Goal: Task Accomplishment & Management: Use online tool/utility

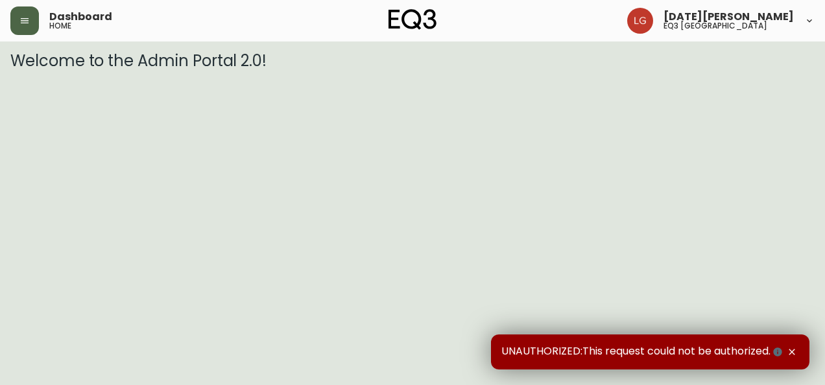
click at [16, 22] on button "button" at bounding box center [24, 20] width 29 height 29
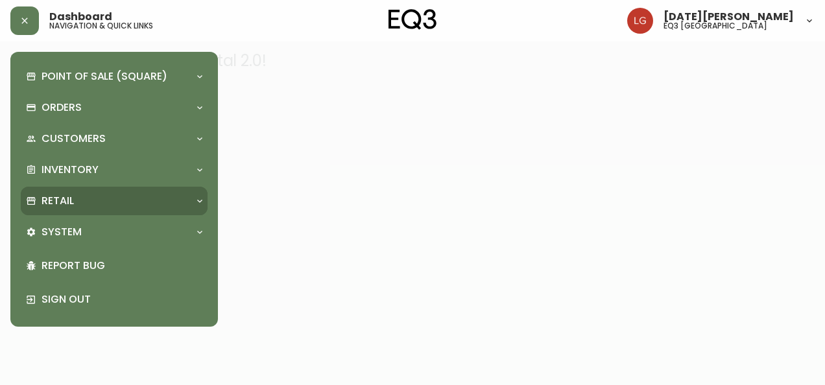
click at [100, 197] on div "Retail" at bounding box center [107, 201] width 163 height 14
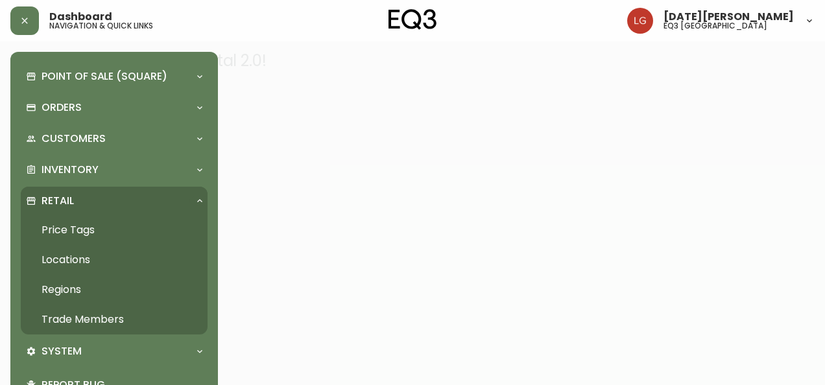
click at [94, 319] on link "Trade Members" at bounding box center [114, 320] width 187 height 30
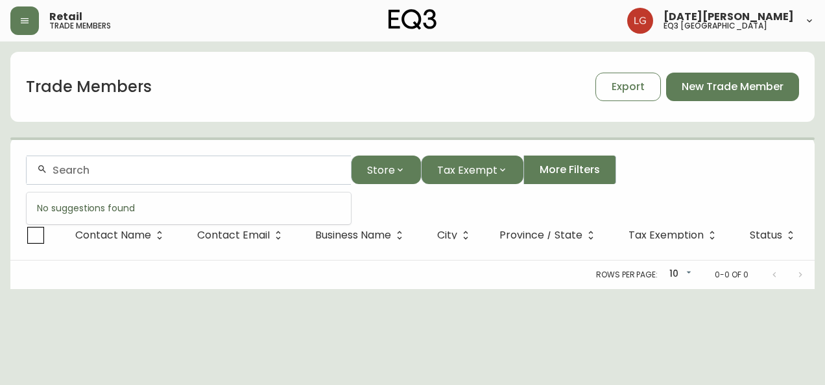
click at [117, 171] on input "text" at bounding box center [197, 170] width 288 height 12
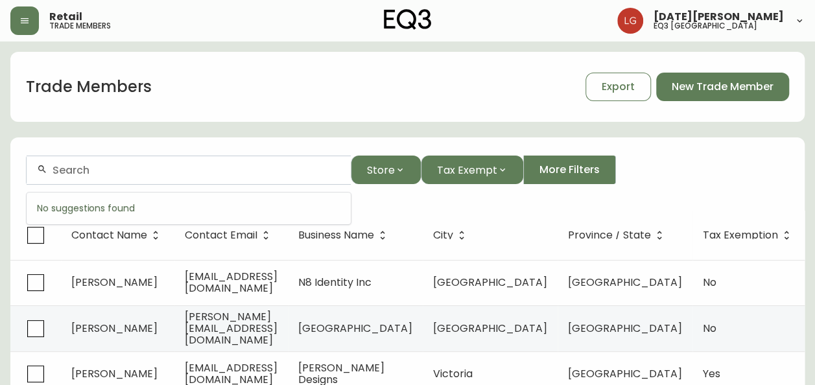
paste input "[PHONE_NUMBER]"
type input "[PHONE_NUMBER]"
click at [34, 21] on button "button" at bounding box center [24, 20] width 29 height 29
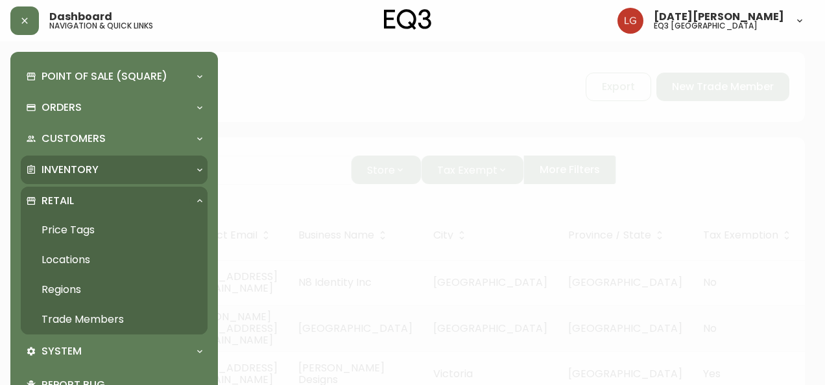
click at [69, 169] on p "Inventory" at bounding box center [70, 170] width 57 height 14
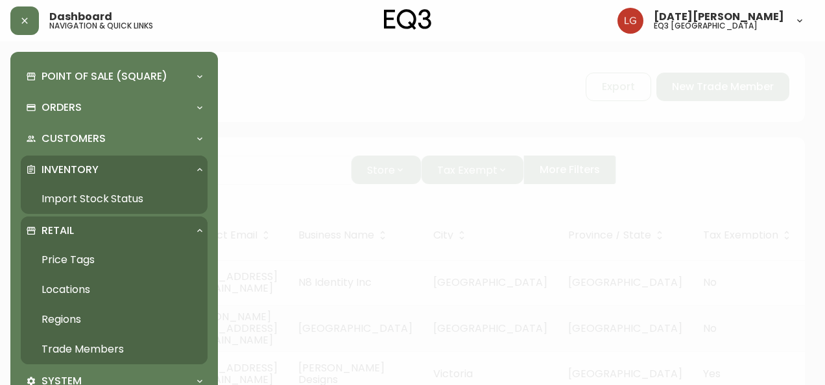
click at [70, 191] on link "Import Stock Status" at bounding box center [114, 199] width 187 height 30
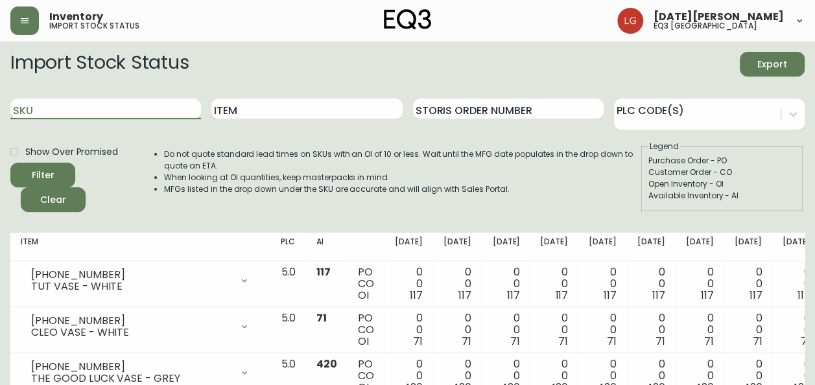
click at [61, 110] on input "SKU" at bounding box center [105, 109] width 191 height 21
paste input "[PHONE_NUMBER]"
click at [10, 163] on button "Filter" at bounding box center [42, 175] width 65 height 25
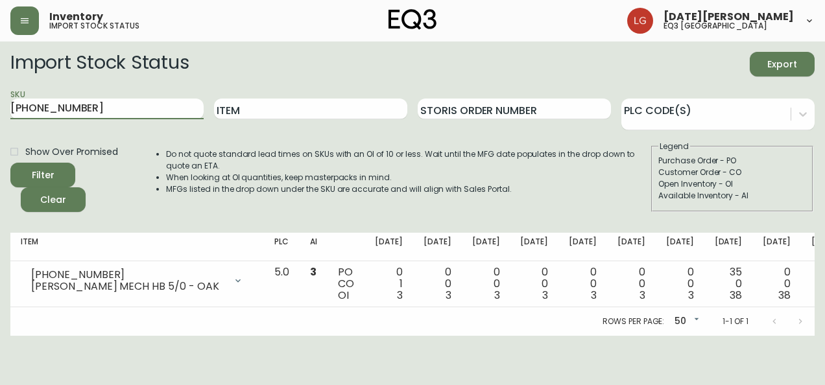
drag, startPoint x: 110, startPoint y: 108, endPoint x: -3, endPoint y: 113, distance: 112.3
click at [0, 113] on html "Inventory import stock status [DATE][PERSON_NAME] eq3 [GEOGRAPHIC_DATA] Import …" at bounding box center [412, 168] width 825 height 336
paste input "5"
click at [10, 163] on button "Filter" at bounding box center [42, 175] width 65 height 25
drag, startPoint x: 105, startPoint y: 106, endPoint x: 0, endPoint y: 117, distance: 105.6
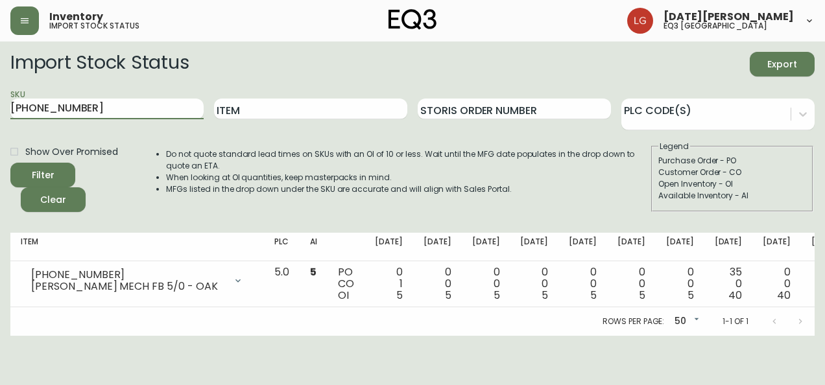
click at [0, 117] on html "Inventory import stock status [DATE][PERSON_NAME] eq3 [GEOGRAPHIC_DATA] Import …" at bounding box center [412, 168] width 825 height 336
paste input "6"
click at [10, 163] on button "Filter" at bounding box center [42, 175] width 65 height 25
drag, startPoint x: 88, startPoint y: 110, endPoint x: 0, endPoint y: 123, distance: 89.2
click at [0, 122] on html "Inventory import stock status [DATE][PERSON_NAME] eq3 [GEOGRAPHIC_DATA] Import …" at bounding box center [412, 168] width 825 height 336
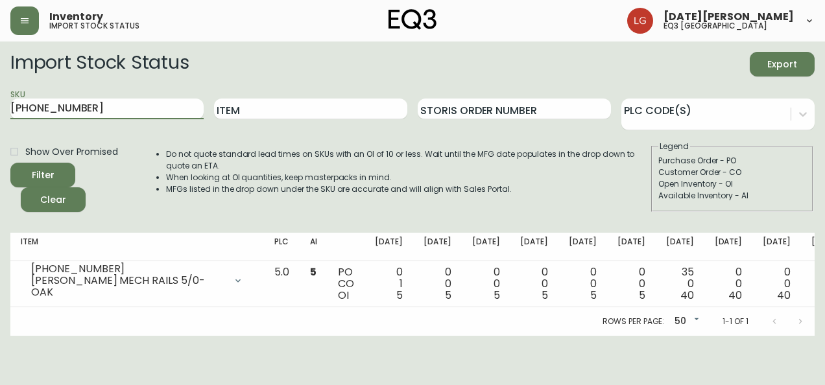
paste input "[PHONE_NUMBER]"
type input "[PHONE_NUMBER]"
click at [10, 163] on button "Filter" at bounding box center [42, 175] width 65 height 25
